Goal: Book appointment/travel/reservation

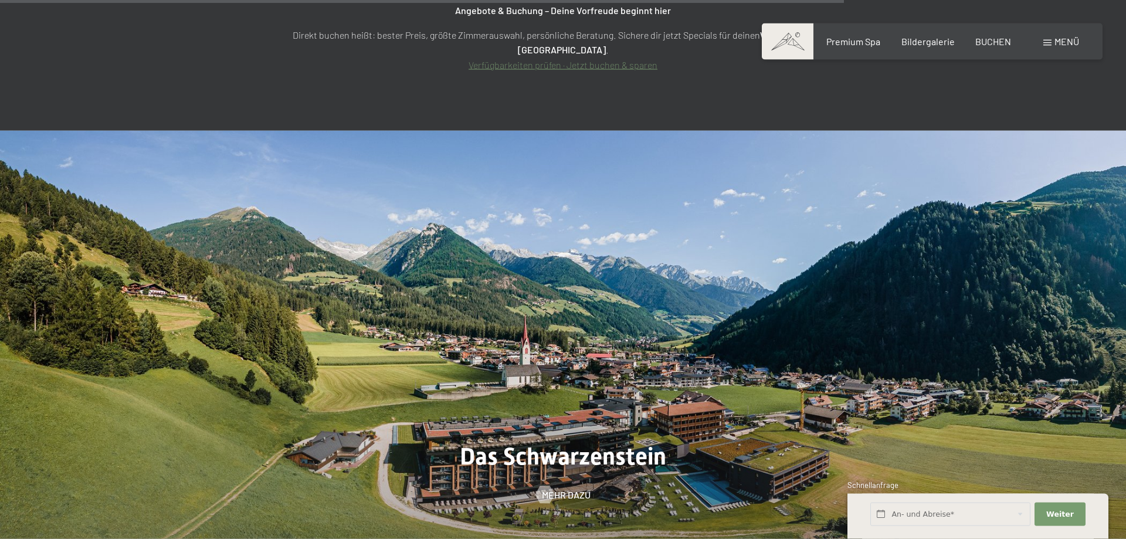
scroll to position [4963, 0]
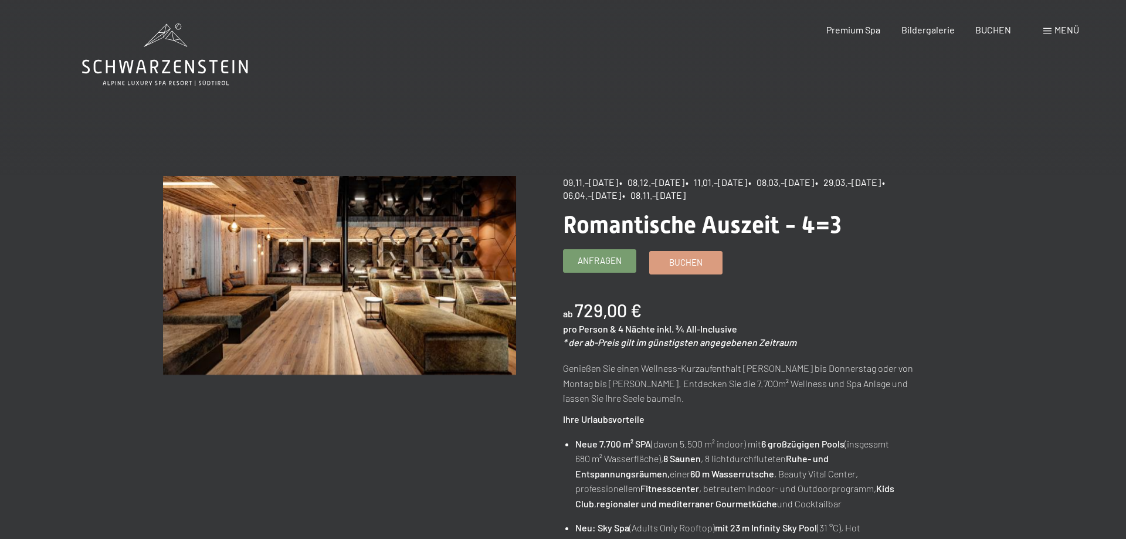
click at [611, 259] on span "Anfragen" at bounding box center [599, 260] width 44 height 12
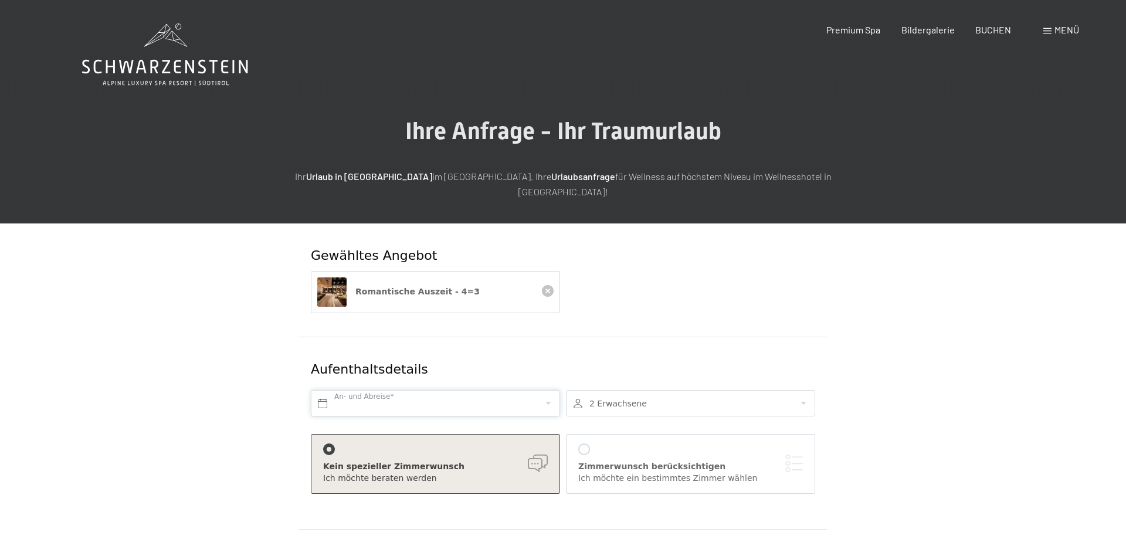
click at [417, 390] on input "text" at bounding box center [435, 403] width 249 height 26
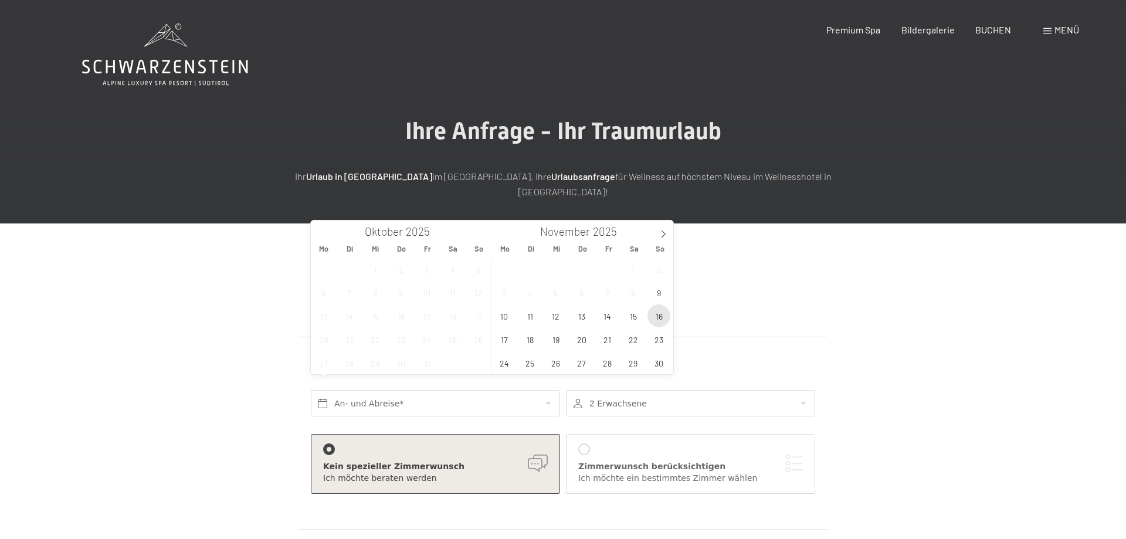
click at [659, 315] on span "16" at bounding box center [658, 315] width 23 height 23
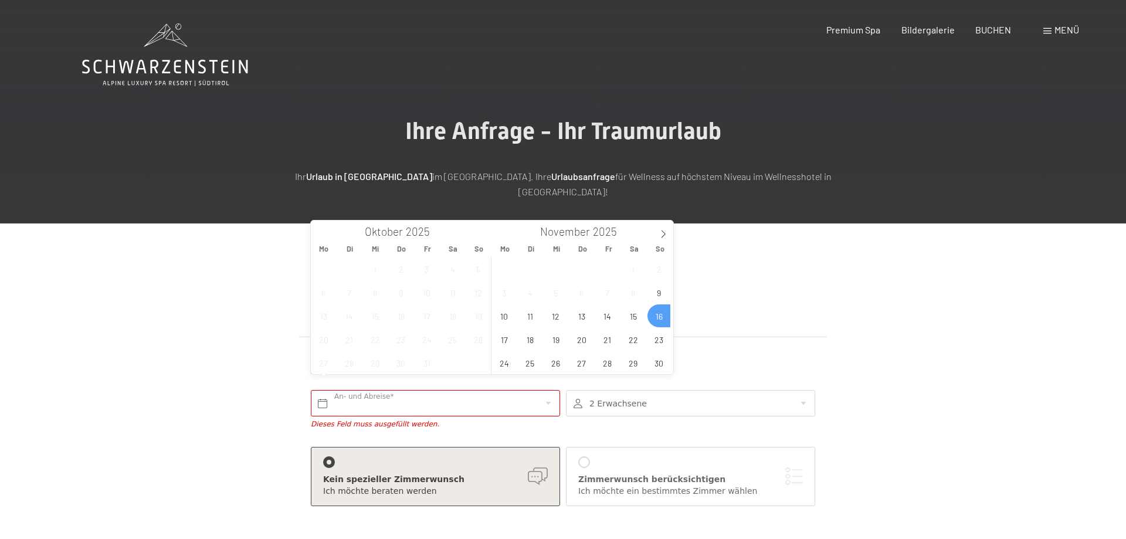
type input "So. [DATE]"
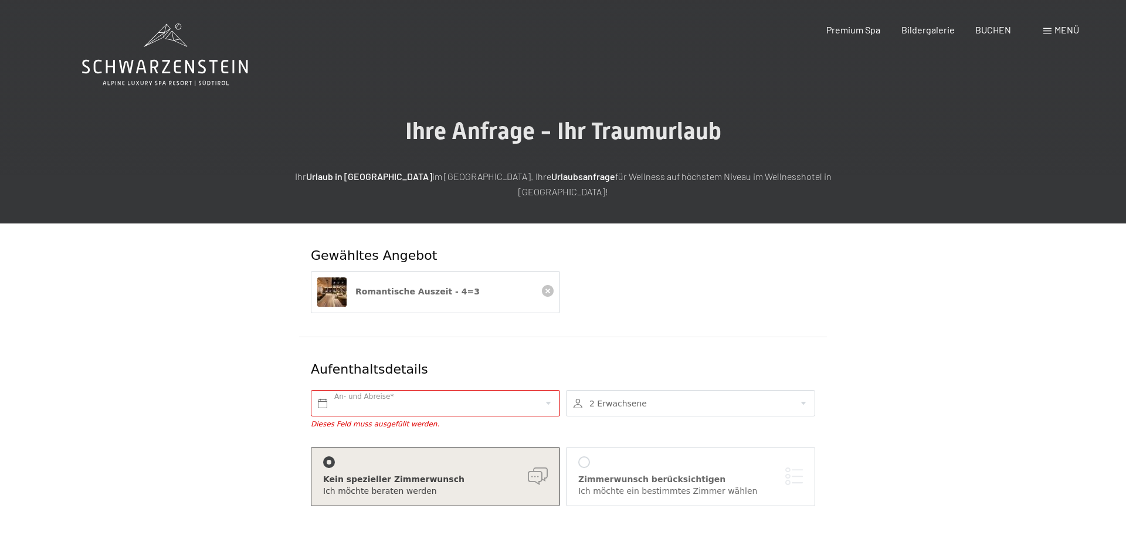
click at [639, 390] on div at bounding box center [690, 403] width 249 height 26
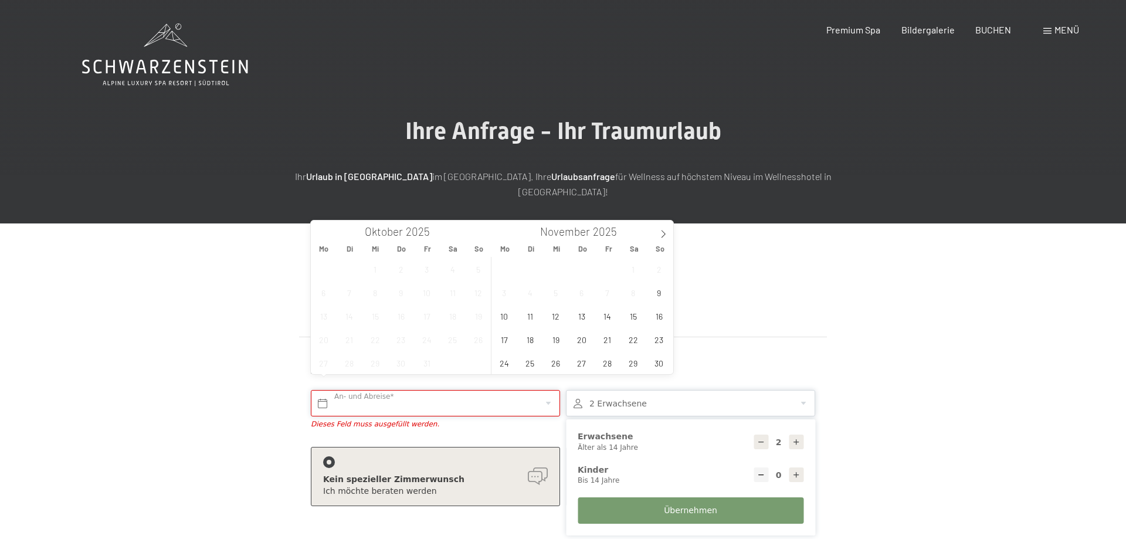
click at [438, 395] on input "text" at bounding box center [435, 403] width 249 height 26
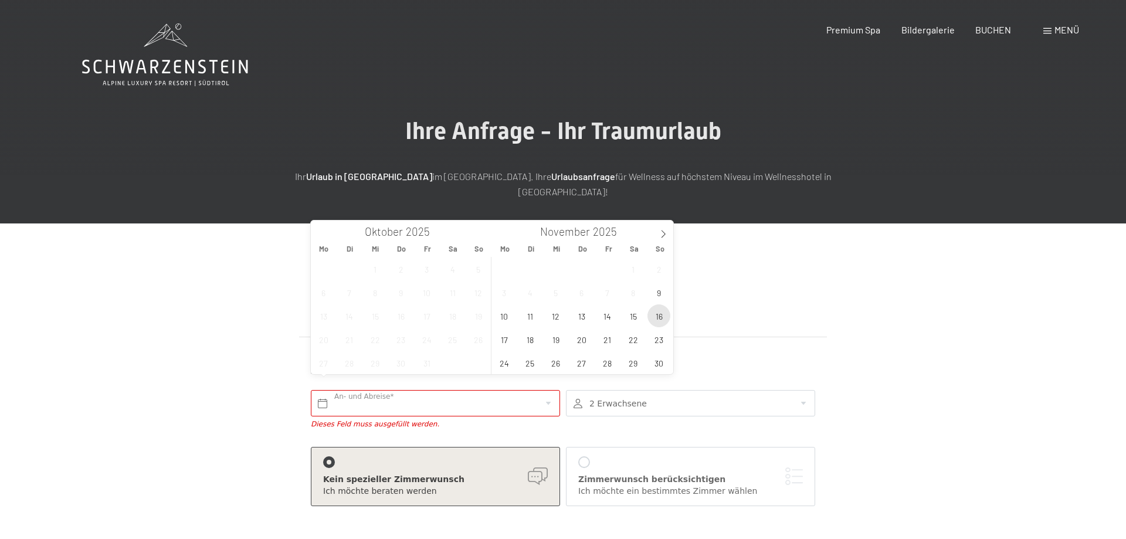
click at [659, 315] on span "16" at bounding box center [658, 315] width 23 height 23
click at [549, 341] on span "19" at bounding box center [555, 339] width 23 height 23
type input "So. 16.11.2025 - Mi. 19.11.2025"
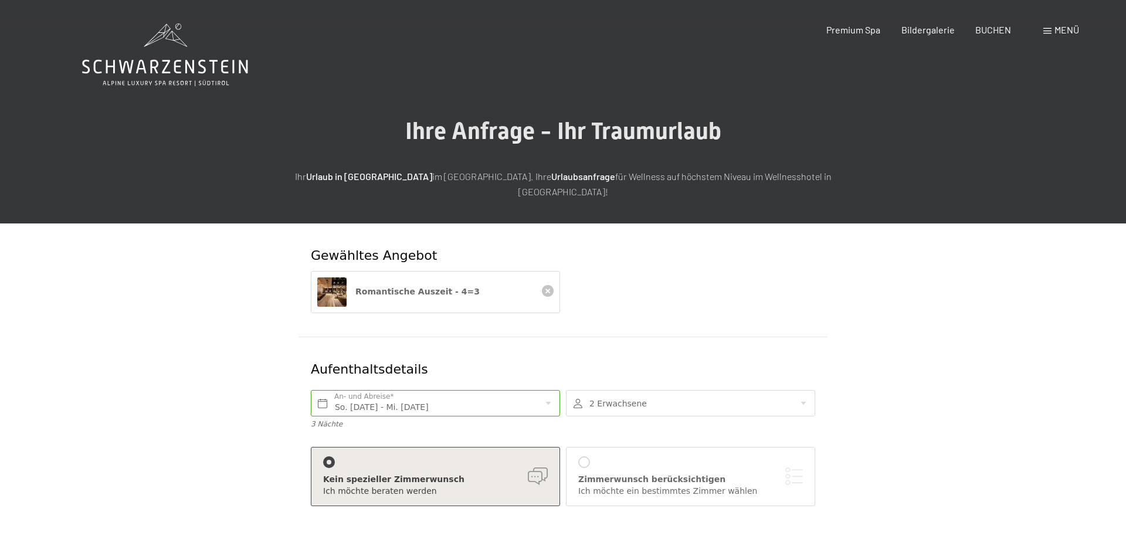
click at [628, 390] on div at bounding box center [690, 403] width 249 height 26
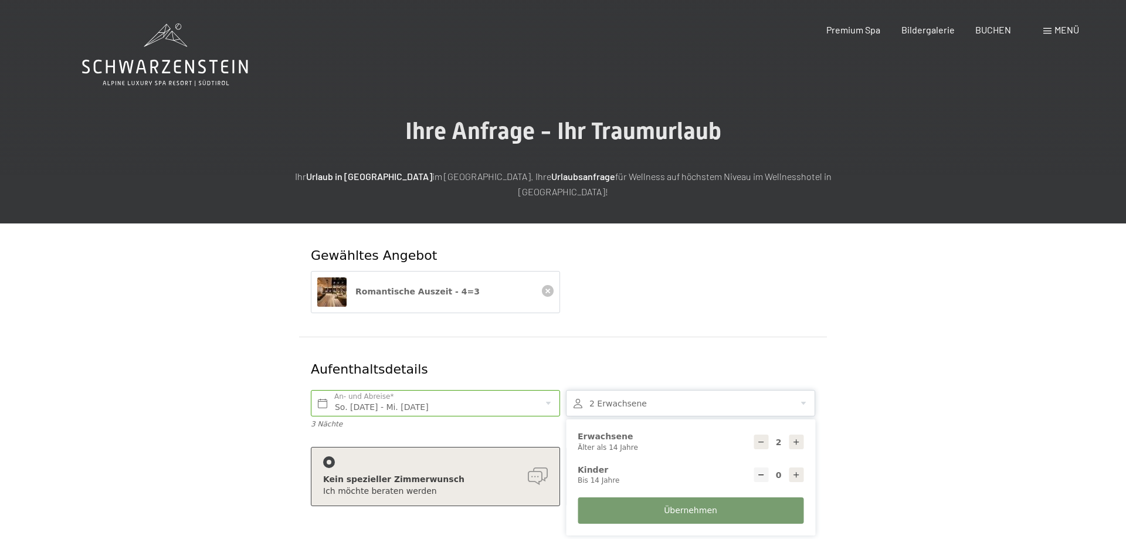
click at [684, 287] on div "Romantische Auszeit - 4=3" at bounding box center [563, 298] width 510 height 54
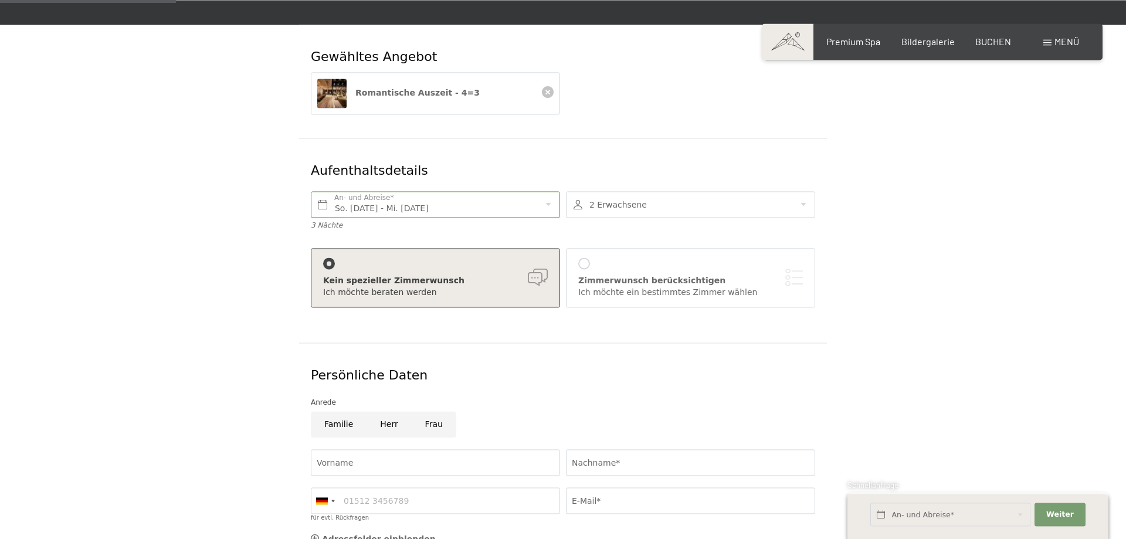
scroll to position [239, 0]
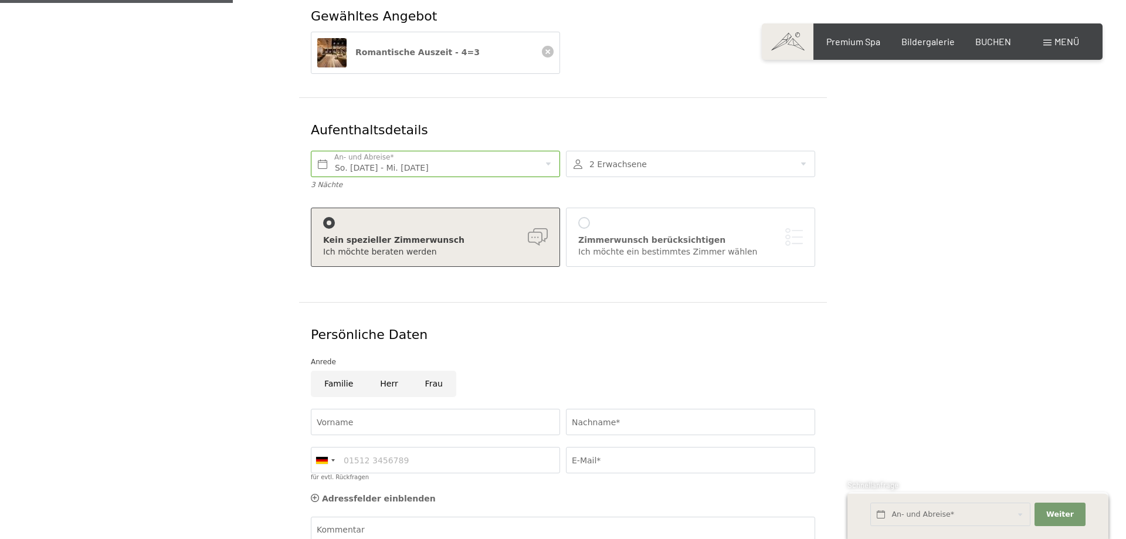
click at [421, 370] on input "Frau" at bounding box center [434, 383] width 45 height 26
radio input "true"
click at [387, 409] on input "Vorname" at bounding box center [435, 422] width 249 height 26
type input "Janina"
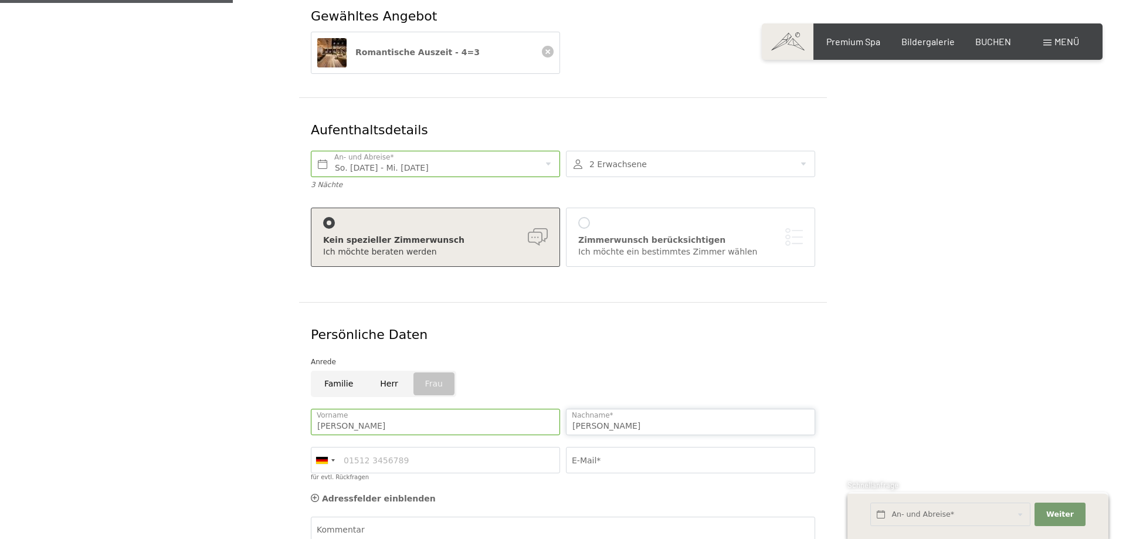
type input "Schinke"
click at [587, 217] on div at bounding box center [584, 223] width 12 height 12
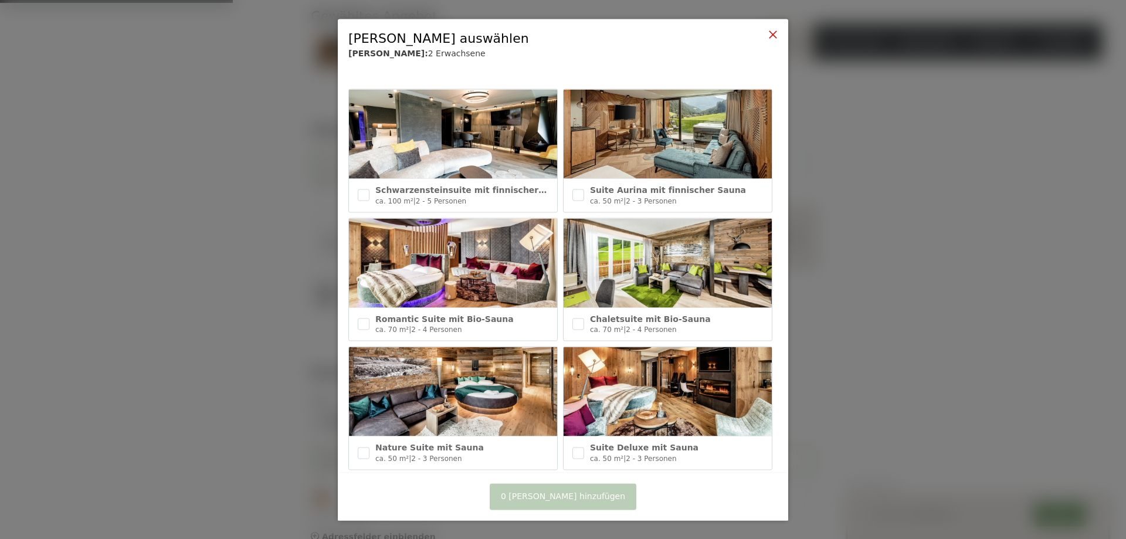
click at [773, 31] on icon at bounding box center [772, 33] width 9 height 9
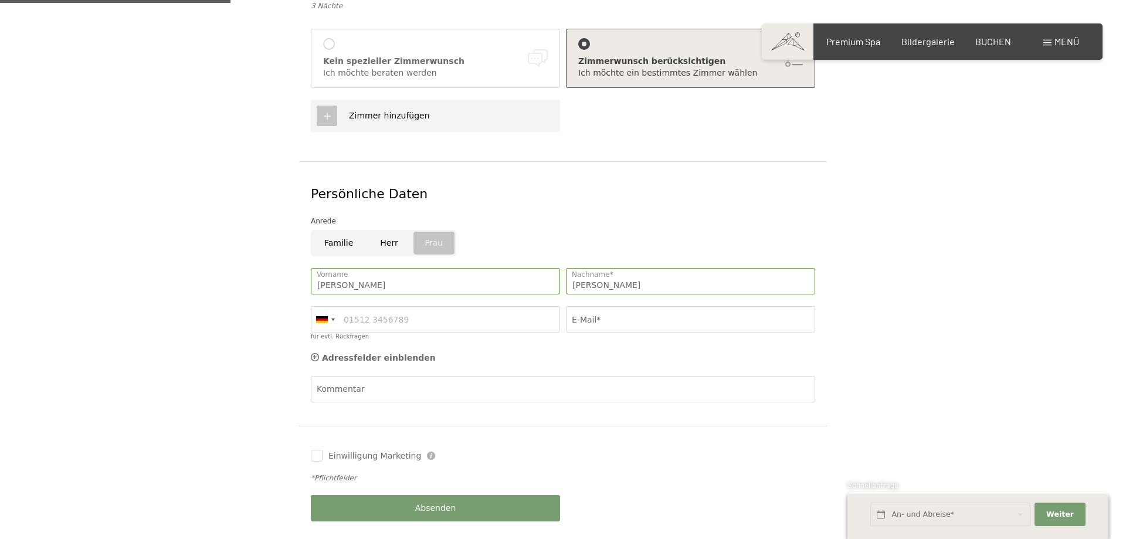
scroll to position [419, 0]
drag, startPoint x: 406, startPoint y: 304, endPoint x: 450, endPoint y: 296, distance: 44.7
click at [407, 305] on input "für evtl. Rückfragen" at bounding box center [435, 318] width 249 height 26
type input "15174291822"
click at [676, 314] on input "E-Mail*" at bounding box center [690, 318] width 249 height 26
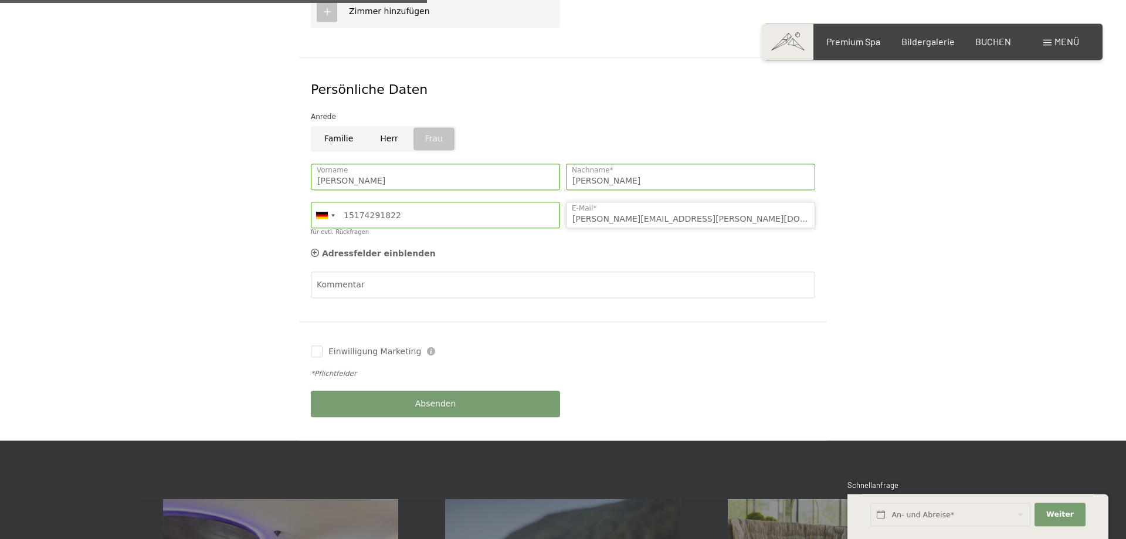
scroll to position [538, 0]
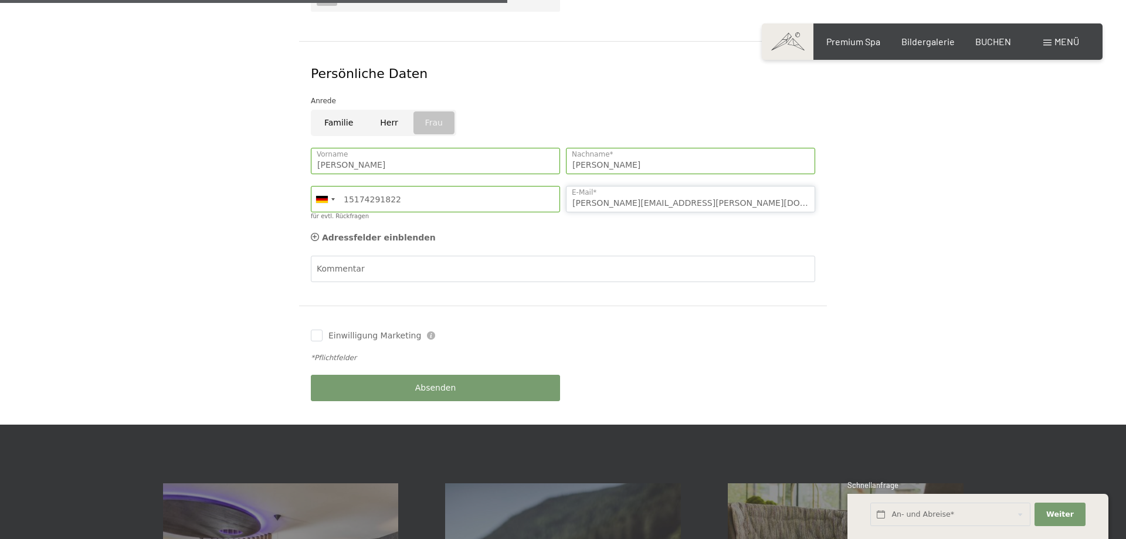
type input "schinke.janina@web.de"
click at [477, 375] on button "Absenden" at bounding box center [435, 388] width 249 height 26
